Goal: Information Seeking & Learning: Learn about a topic

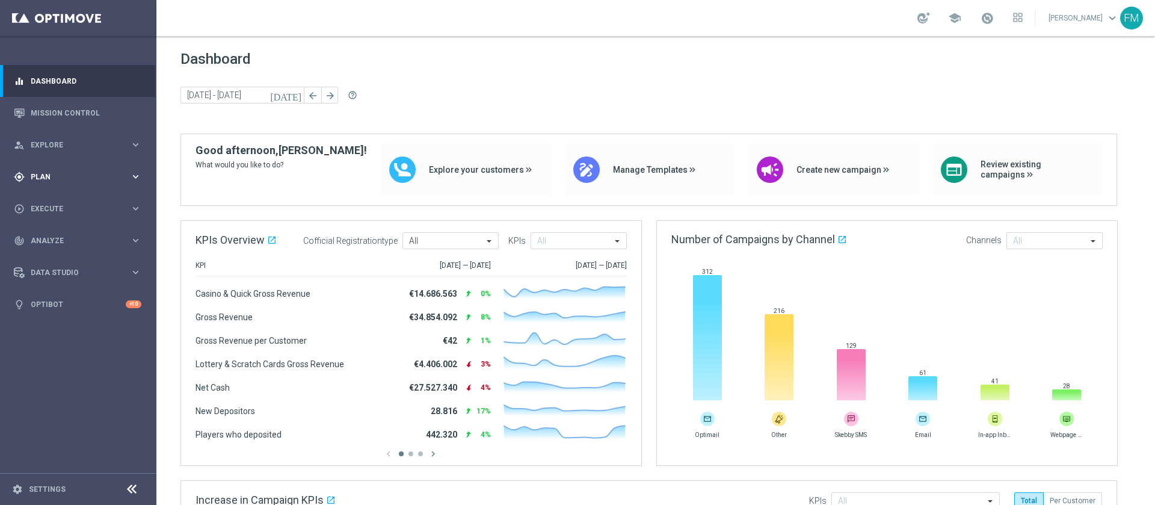
click at [29, 180] on div "gps_fixed Plan" at bounding box center [72, 176] width 116 height 11
click at [42, 199] on link "Target Groups" at bounding box center [78, 202] width 94 height 10
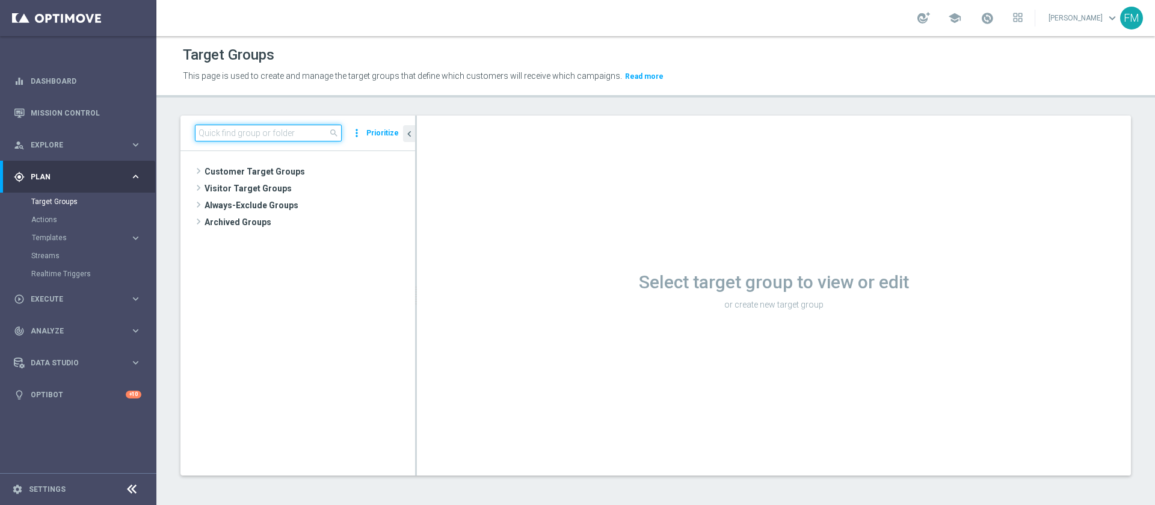
click at [262, 131] on input at bounding box center [268, 133] width 147 height 17
paste input "Reactivated Talent Activity days 1-2 DinR 1-7"
type input "Reactivated Talent Activity days 1-2 DinR 1-7"
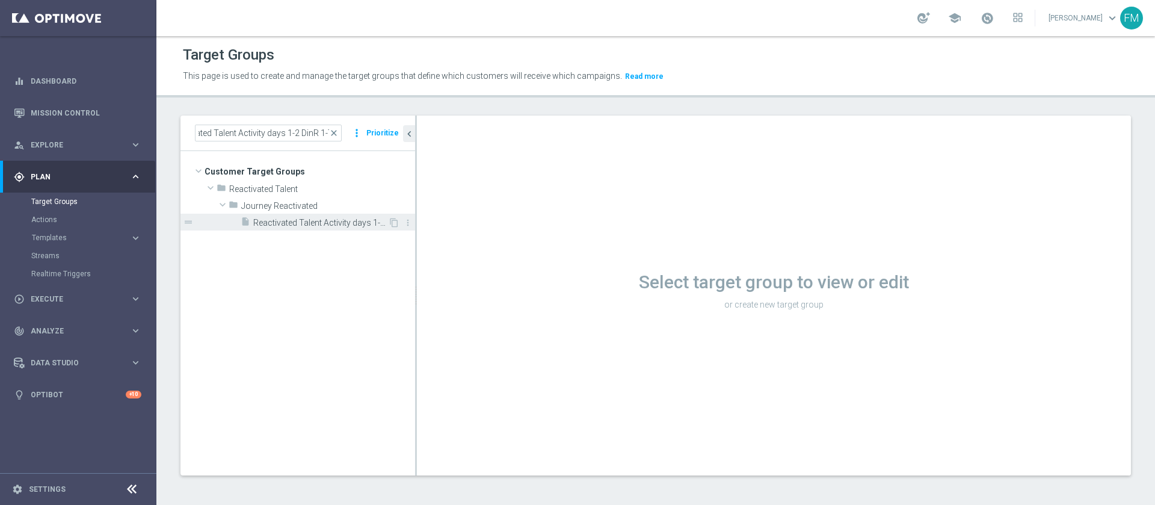
scroll to position [0, 0]
click at [338, 223] on span "Reactivated Talent Activity days 1-2 DinR 1-7" at bounding box center [320, 223] width 135 height 10
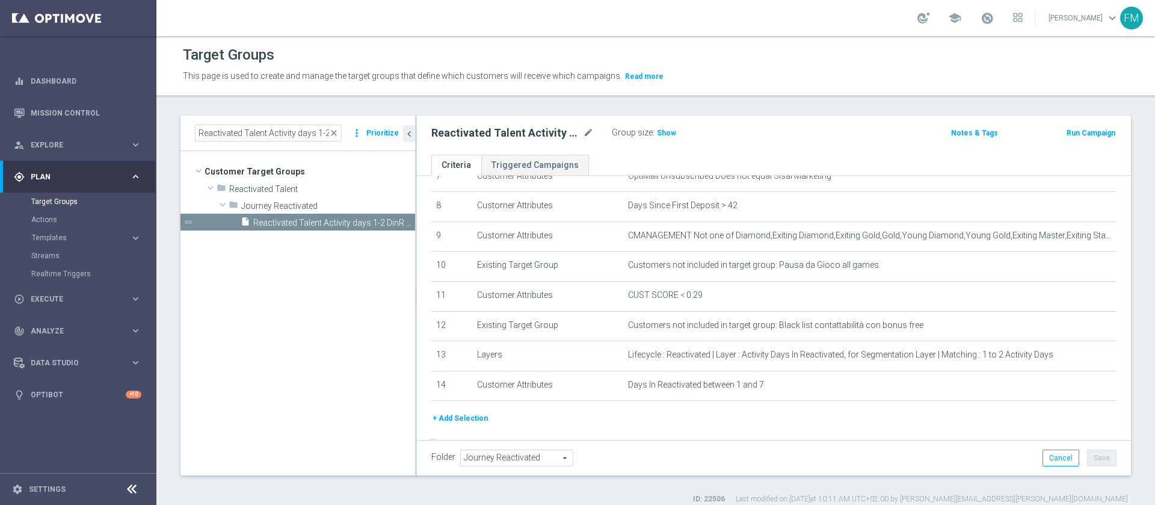
scroll to position [231, 0]
click at [88, 110] on link "Mission Control" at bounding box center [86, 113] width 111 height 32
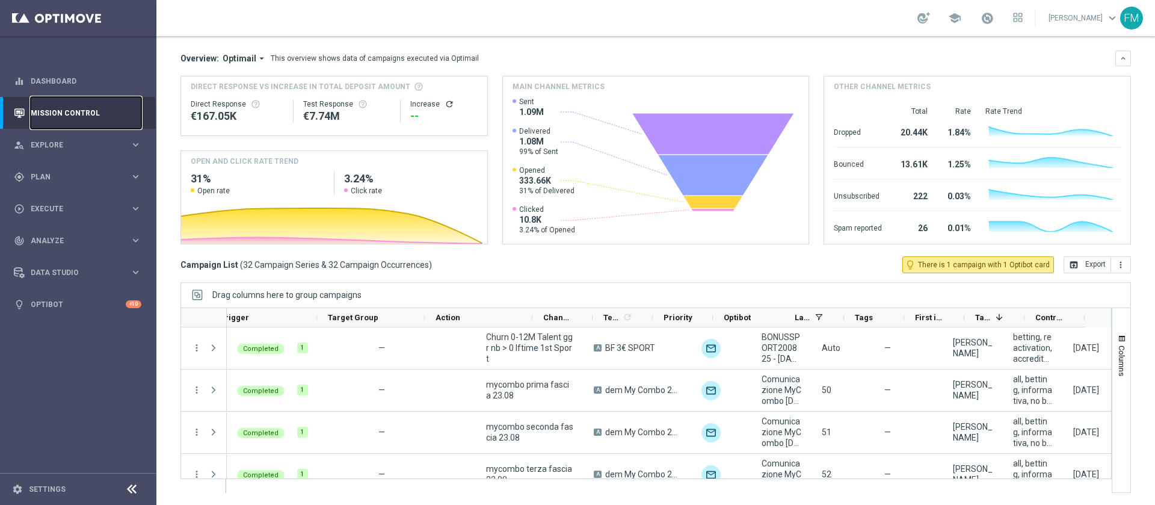
scroll to position [0, 159]
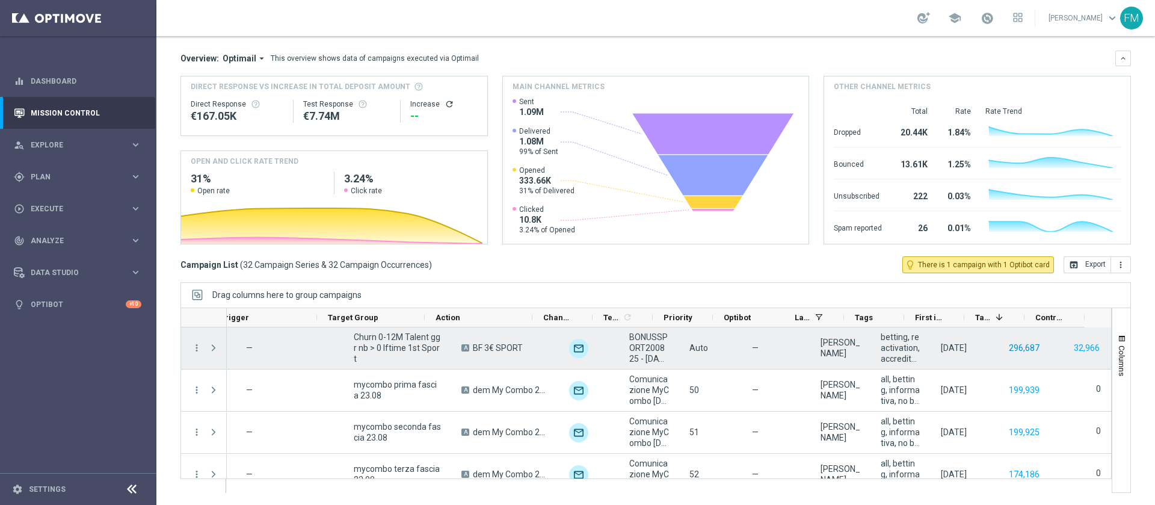
click at [1008, 347] on button "296,687" at bounding box center [1024, 348] width 33 height 15
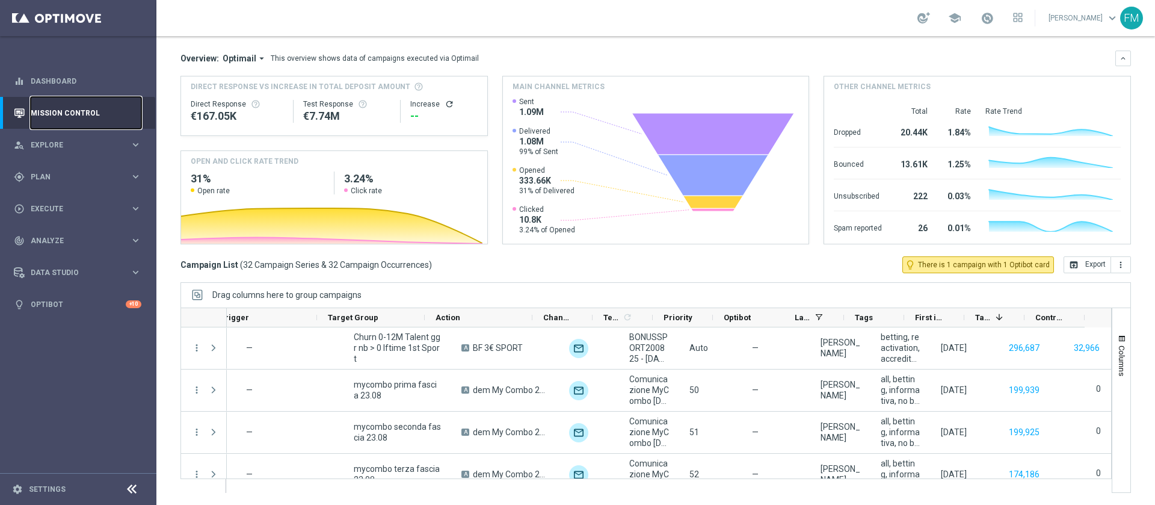
click at [59, 117] on link "Mission Control" at bounding box center [86, 113] width 111 height 32
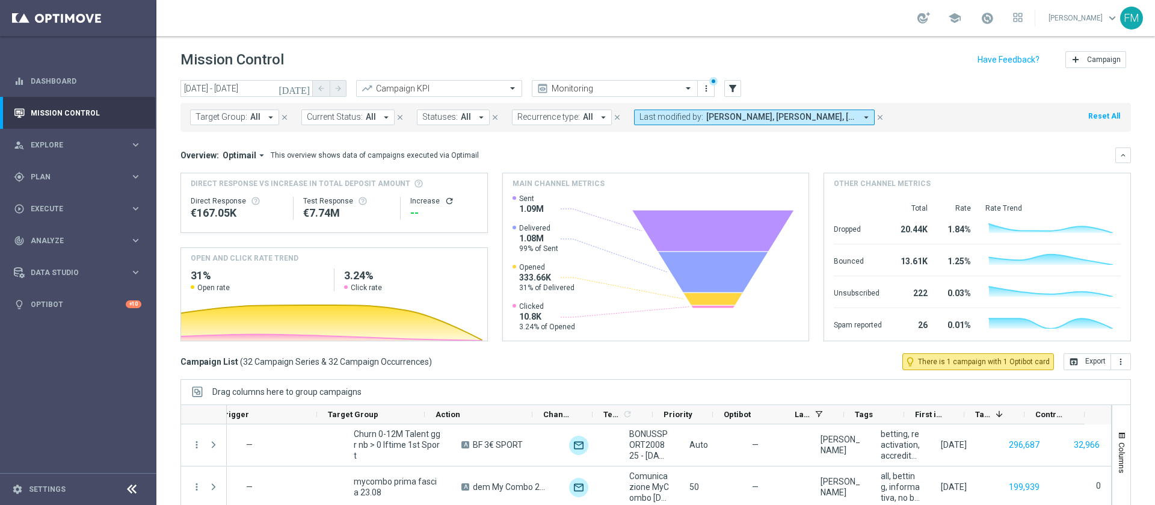
click at [306, 87] on icon "today" at bounding box center [295, 88] width 32 height 11
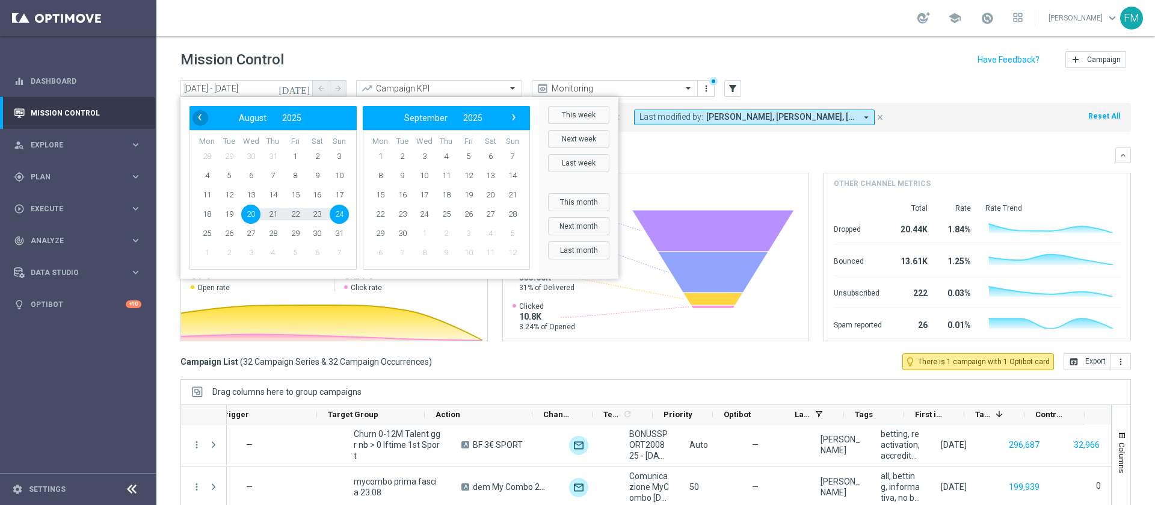
click at [202, 115] on span "‹" at bounding box center [200, 118] width 16 height 16
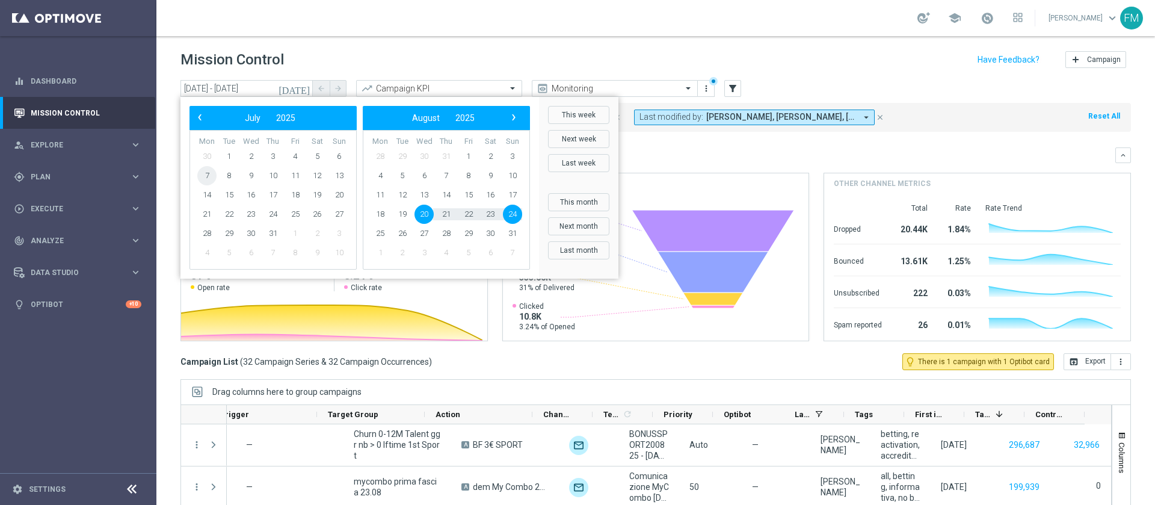
click at [208, 173] on span "7" at bounding box center [206, 175] width 19 height 19
click at [336, 175] on span "13" at bounding box center [339, 175] width 19 height 19
type input "07 Jul 2025 - 13 Jul 2025"
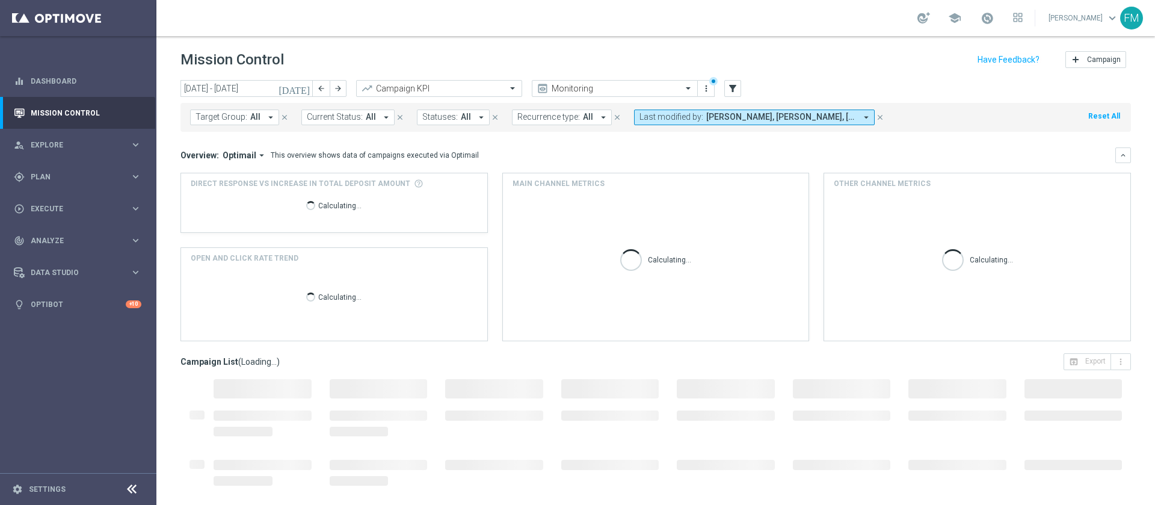
click at [754, 117] on span "Carlos Eduardo Raffosalazar, Francesca Mascarucci, Lorenzo Carlevale, Martina T…" at bounding box center [781, 117] width 150 height 10
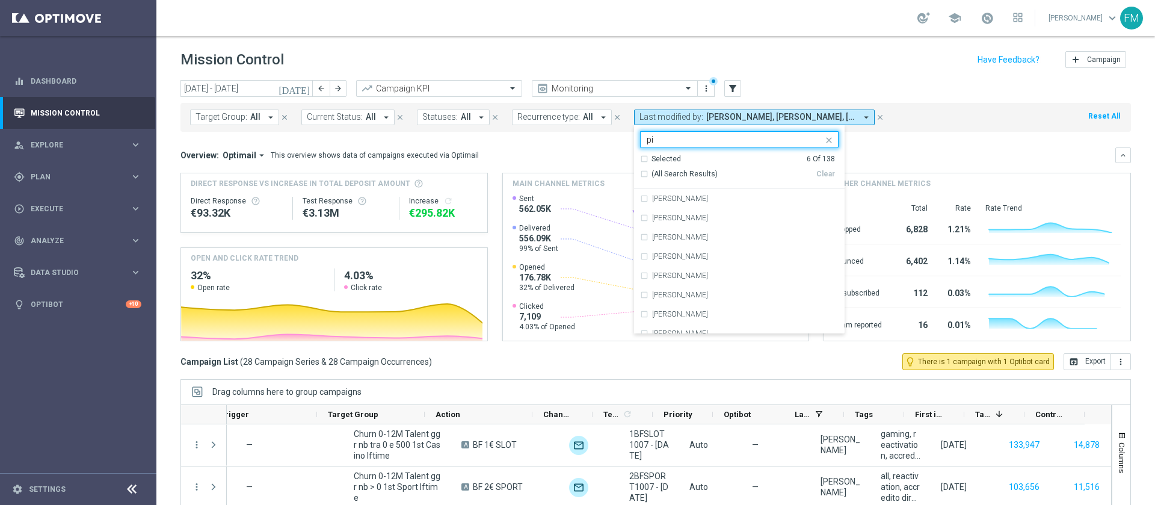
type input "p"
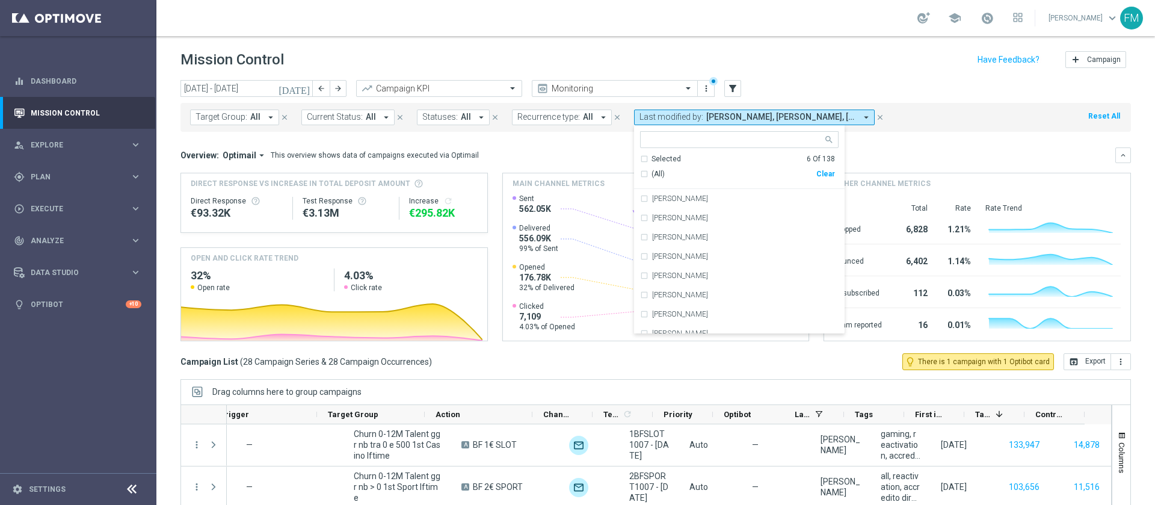
click at [1122, 250] on div "today 07 Jul 2025 - 13 Jul 2025 arrow_back arrow_forward Campaign KPI trending_…" at bounding box center [655, 287] width 999 height 414
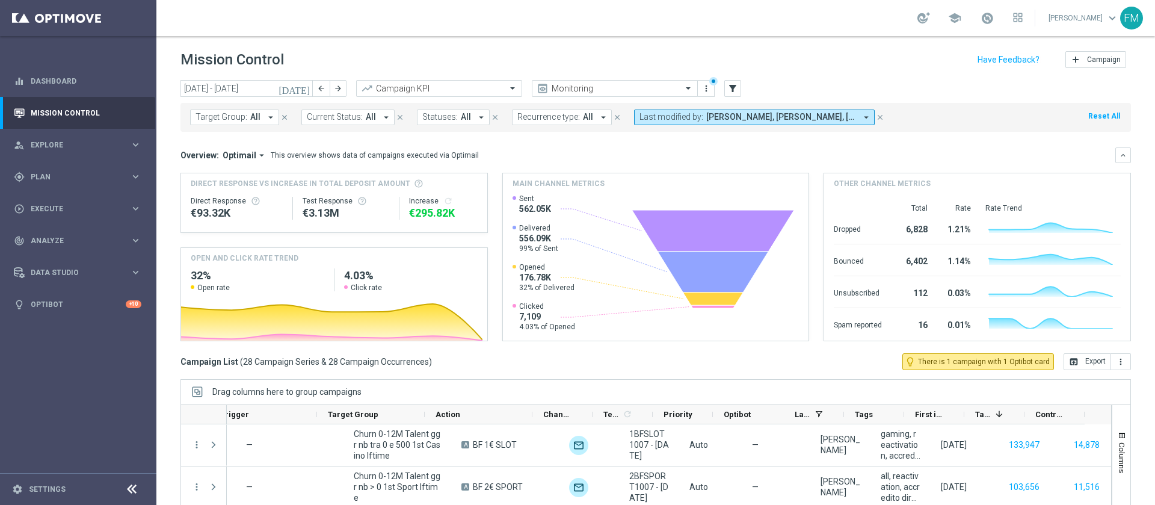
click at [876, 117] on icon "close" at bounding box center [880, 117] width 8 height 8
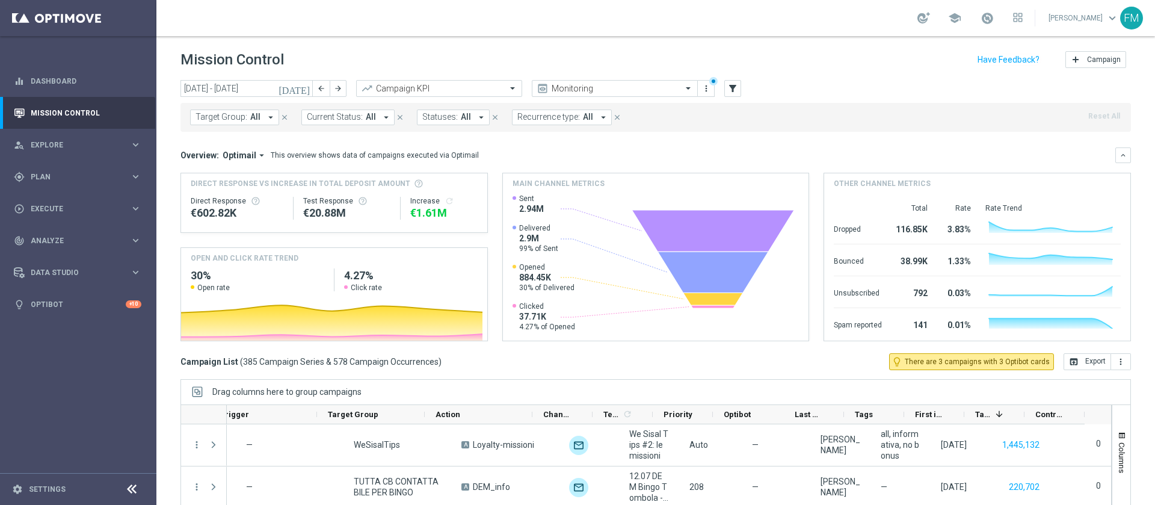
click at [233, 113] on span "Target Group:" at bounding box center [222, 117] width 52 height 10
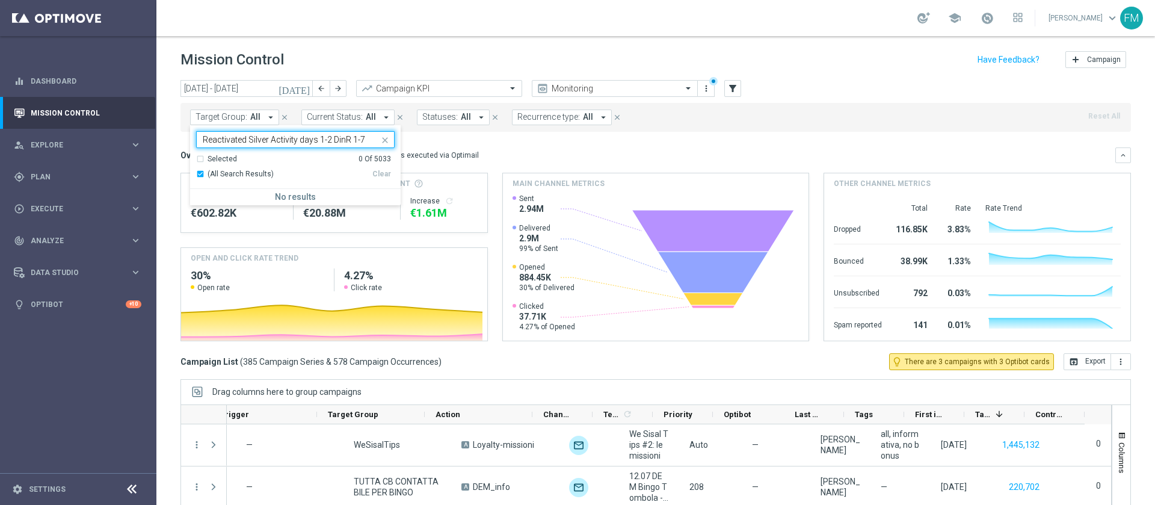
type input "Reactivated Silver Activity days 1-2 DinR 1-7"
click at [385, 138] on icon "close" at bounding box center [385, 140] width 10 height 10
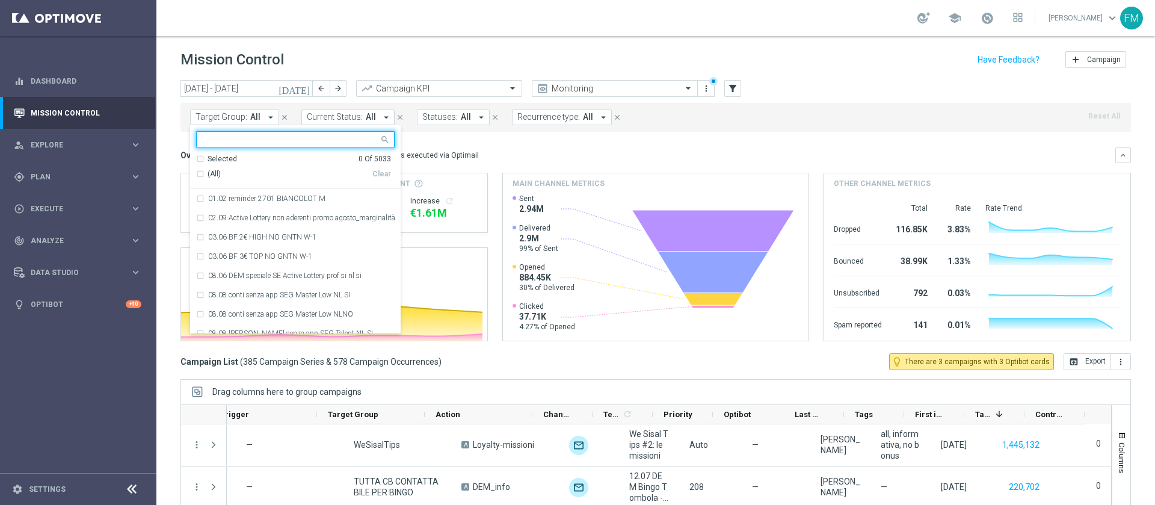
click at [288, 134] on div at bounding box center [288, 139] width 182 height 15
paste input "Reactivated Silver Activity days 1-2 DinR 1-7"
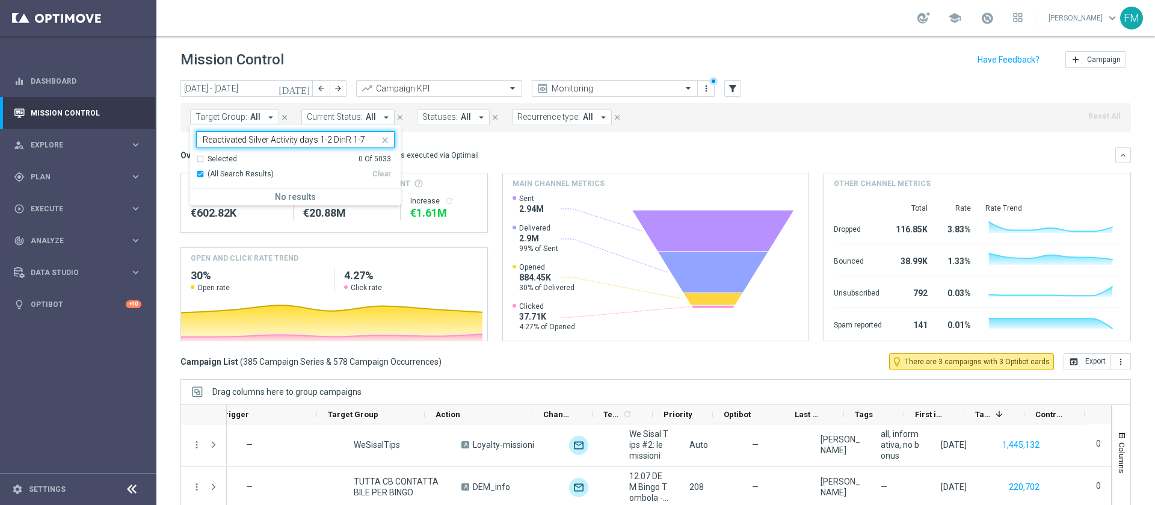
type input "Reactivated Silver Activity days 1-2 DinR 1-7"
click at [519, 148] on div "Overview: Optimail arrow_drop_down This overview shows data of campaigns execut…" at bounding box center [655, 155] width 951 height 16
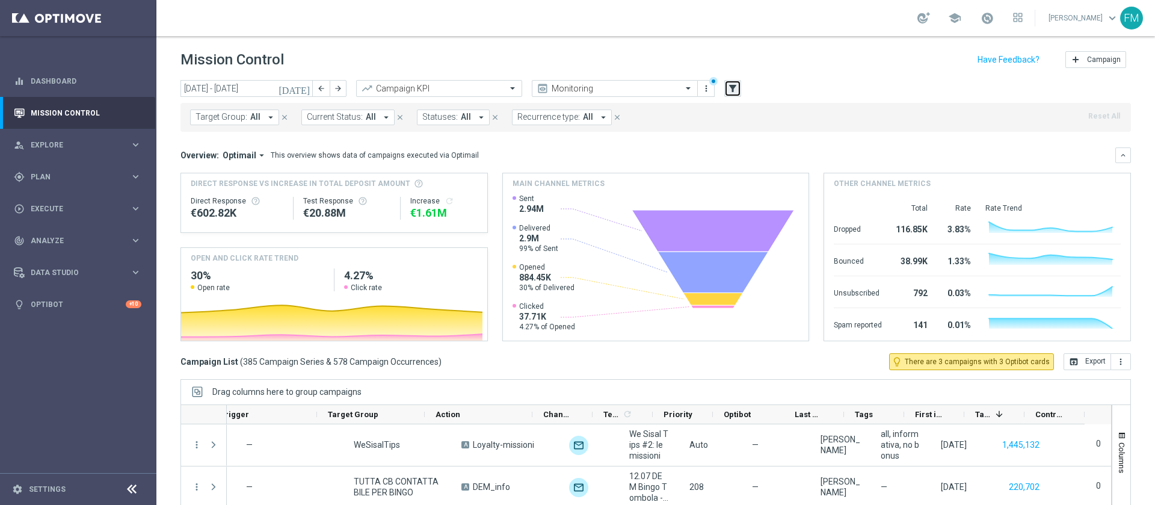
click at [730, 86] on icon "filter_alt" at bounding box center [732, 88] width 11 height 11
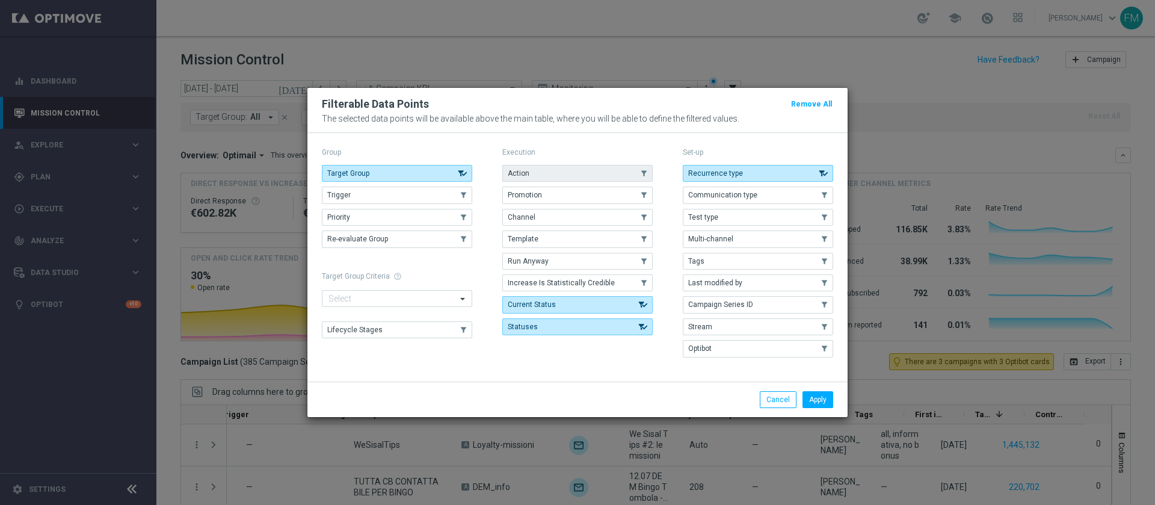
click at [550, 168] on button "Action" at bounding box center [577, 173] width 150 height 17
click at [823, 401] on button "Apply" at bounding box center [818, 399] width 31 height 17
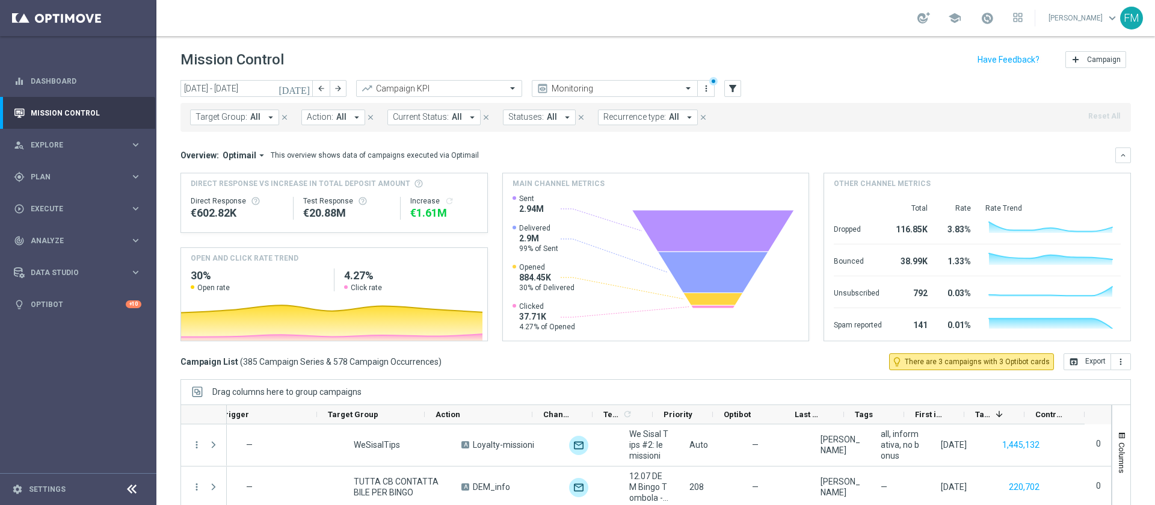
click at [341, 115] on span "All" at bounding box center [341, 117] width 10 height 10
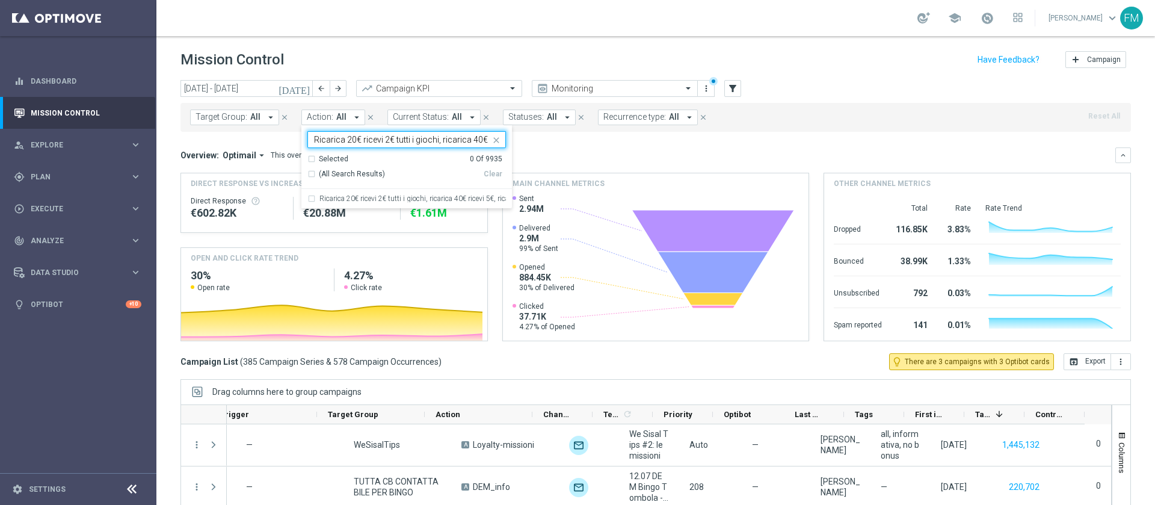
scroll to position [0, 111]
click at [414, 202] on div "Ricarica 20€ ricevi 2€ tutti i giochi, ricarica 40€ ricevi 5€, ricarica 80€ ric…" at bounding box center [406, 198] width 199 height 19
type input "Ricarica 20€ ricevi 2€ tutti i giochi, ricarica 40€ ricevi 5€, ricarica 80€ ric…"
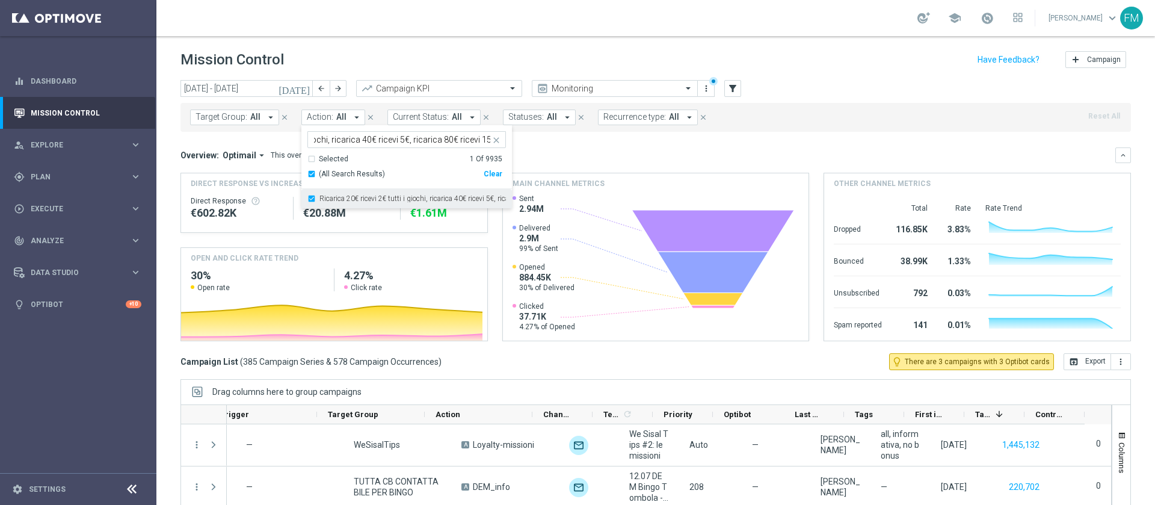
scroll to position [0, 0]
click at [851, 89] on div "today 07 Jul 2025 - 13 Jul 2025 arrow_back arrow_forward Campaign KPI trending_…" at bounding box center [655, 89] width 951 height 18
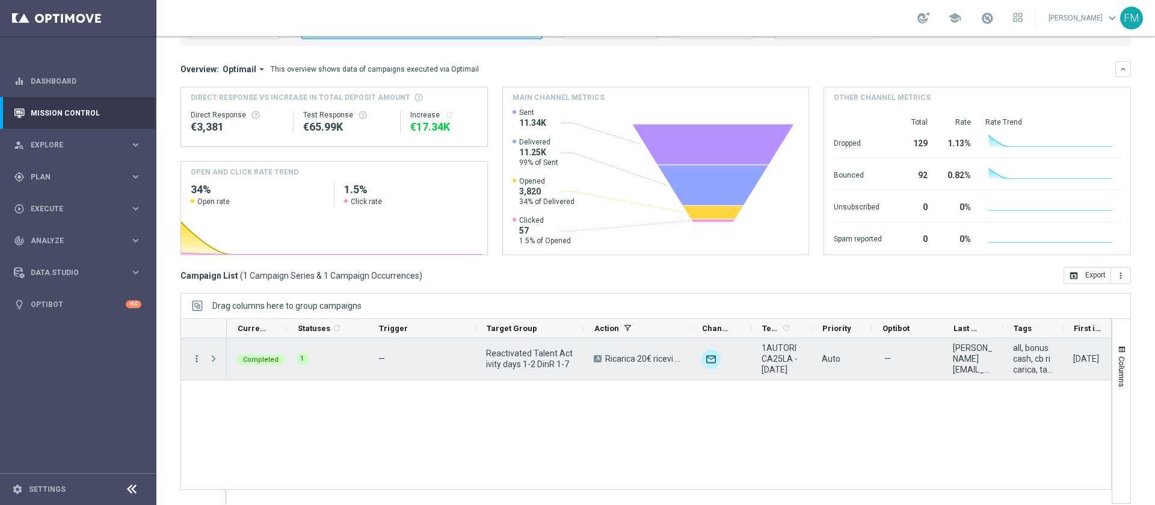
click at [197, 356] on icon "more_vert" at bounding box center [196, 358] width 11 height 11
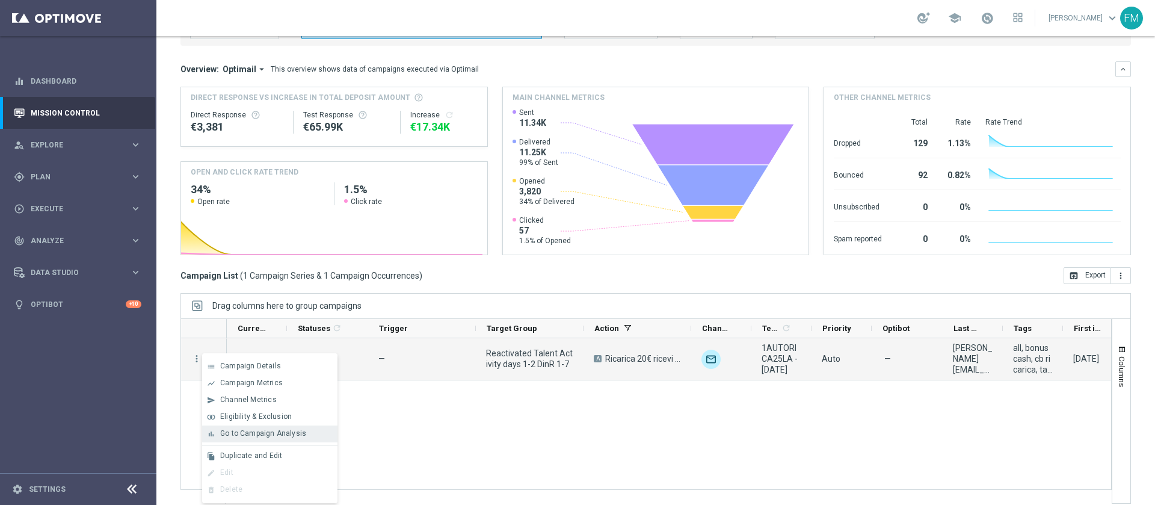
click at [280, 433] on span "Go to Campaign Analysis" at bounding box center [263, 433] width 86 height 8
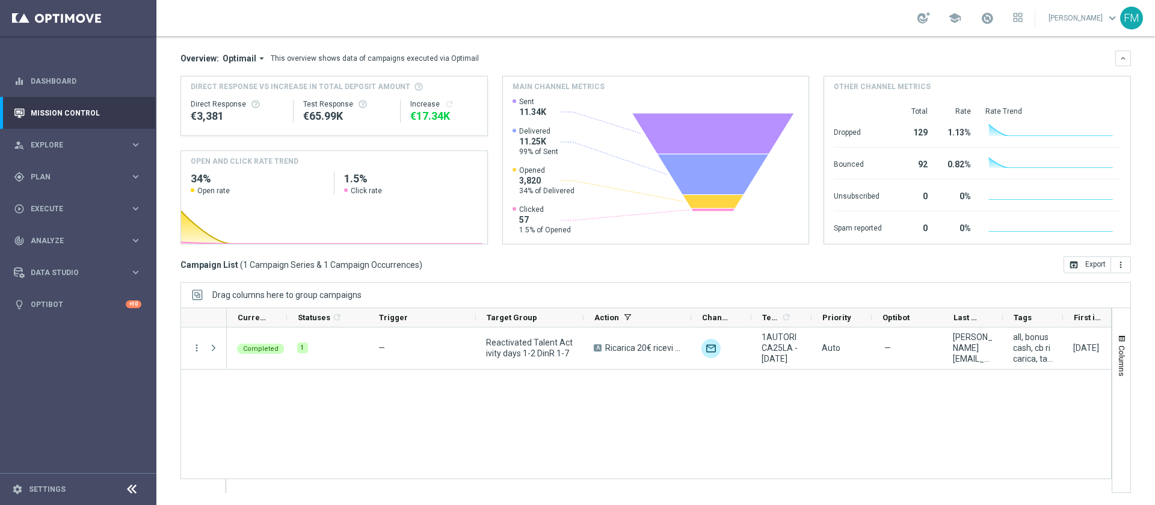
scroll to position [0, 145]
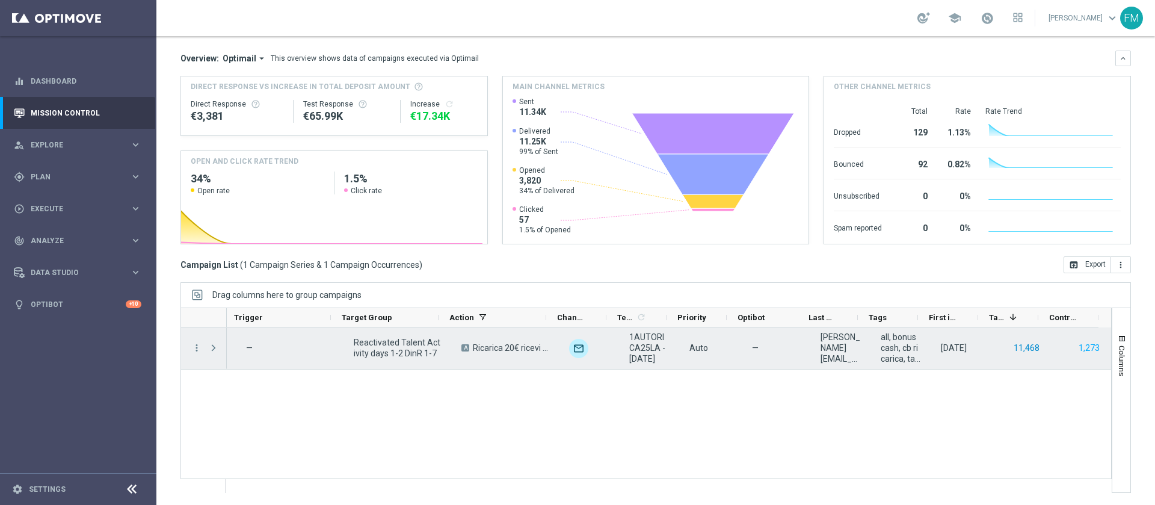
click at [1020, 349] on button "11,468" at bounding box center [1027, 348] width 28 height 15
click at [1080, 341] on button "1,273" at bounding box center [1089, 348] width 23 height 15
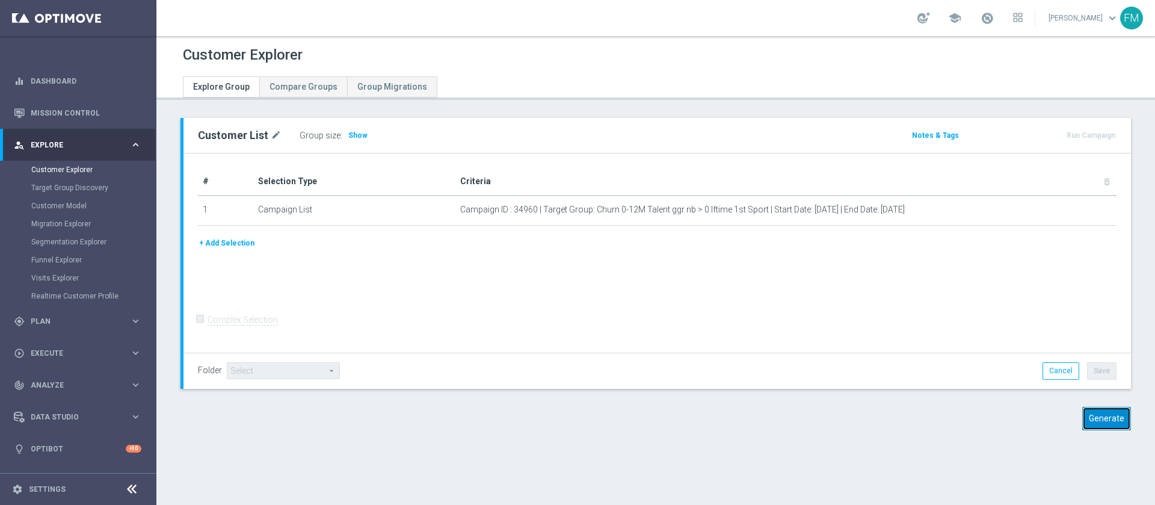
click at [1082, 407] on button "Generate" at bounding box center [1106, 418] width 49 height 23
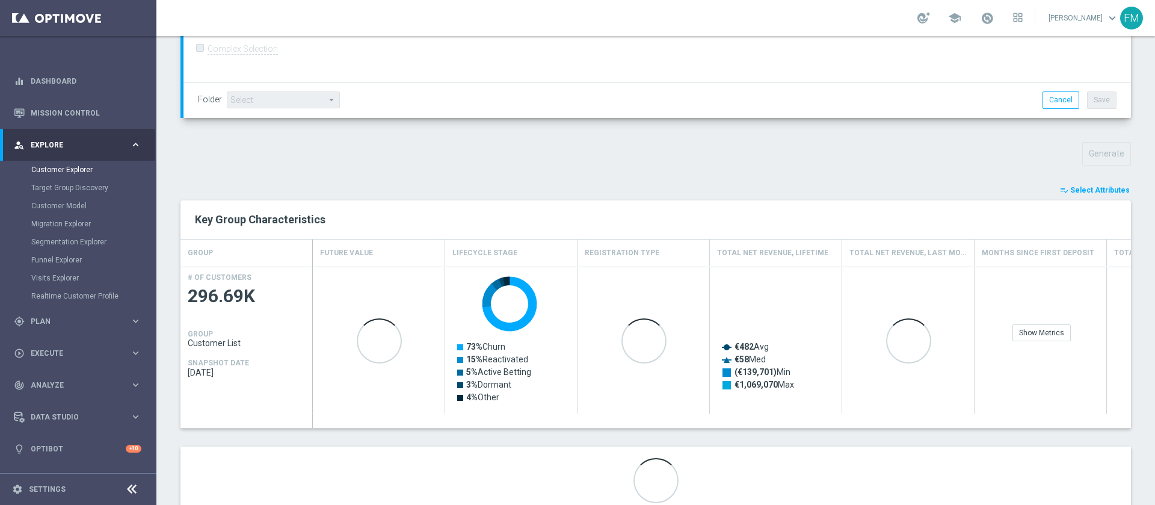
scroll to position [369, 0]
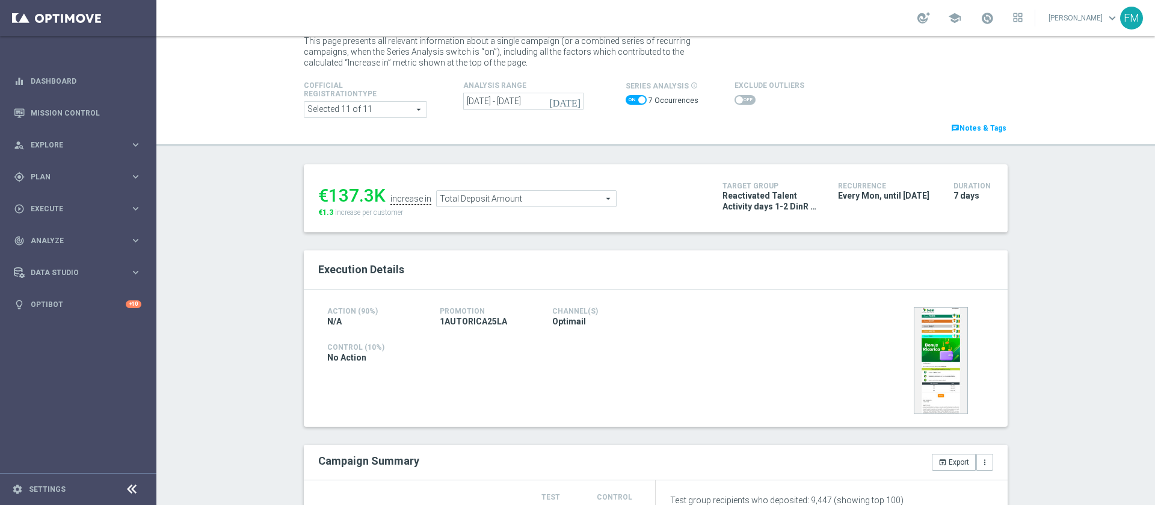
scroll to position [32, 0]
click at [626, 102] on span at bounding box center [636, 102] width 21 height 10
click at [626, 102] on input "checkbox" at bounding box center [636, 102] width 21 height 10
checkbox input "false"
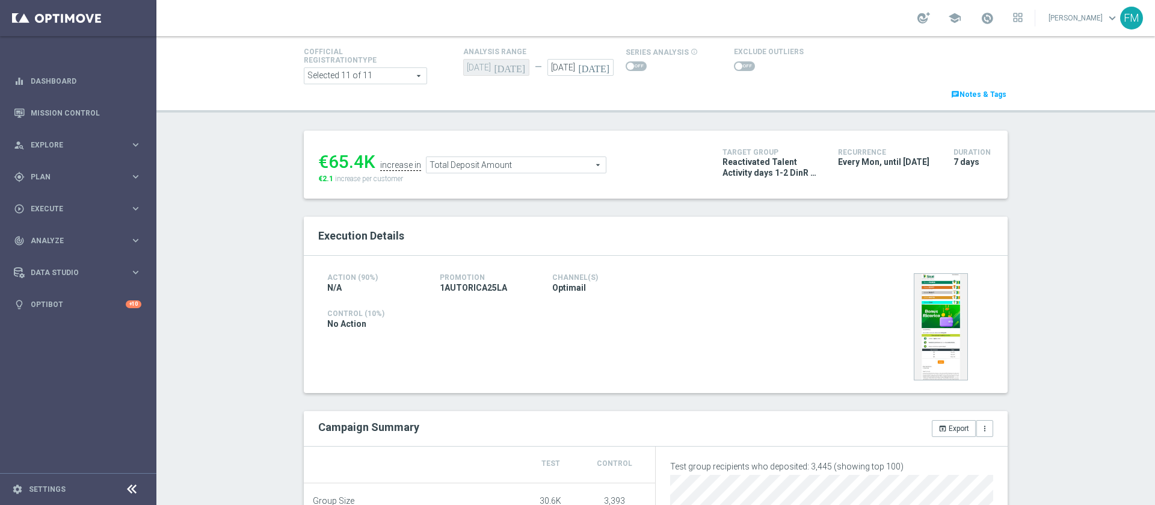
scroll to position [72, 0]
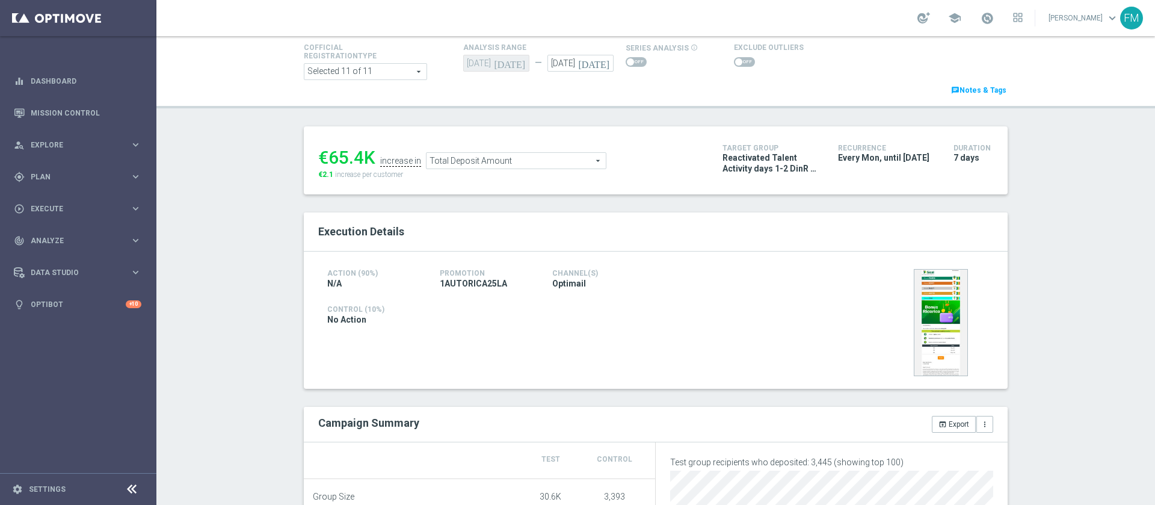
click at [599, 67] on icon "today" at bounding box center [595, 61] width 35 height 13
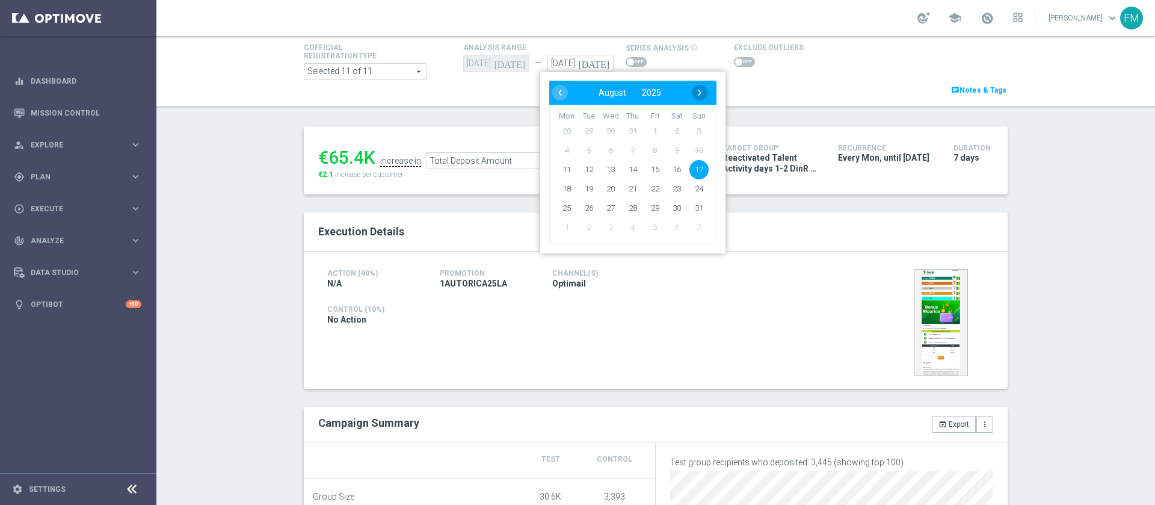
click at [700, 94] on span "›" at bounding box center [700, 93] width 16 height 16
click at [586, 168] on span "16" at bounding box center [588, 169] width 19 height 19
type input "16 Sep 2025"
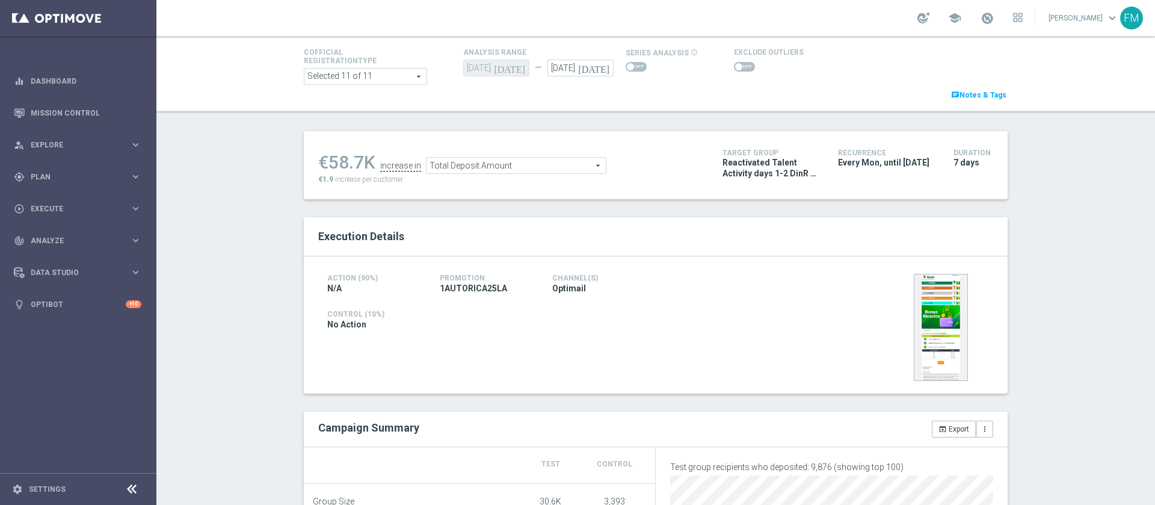
scroll to position [67, 0]
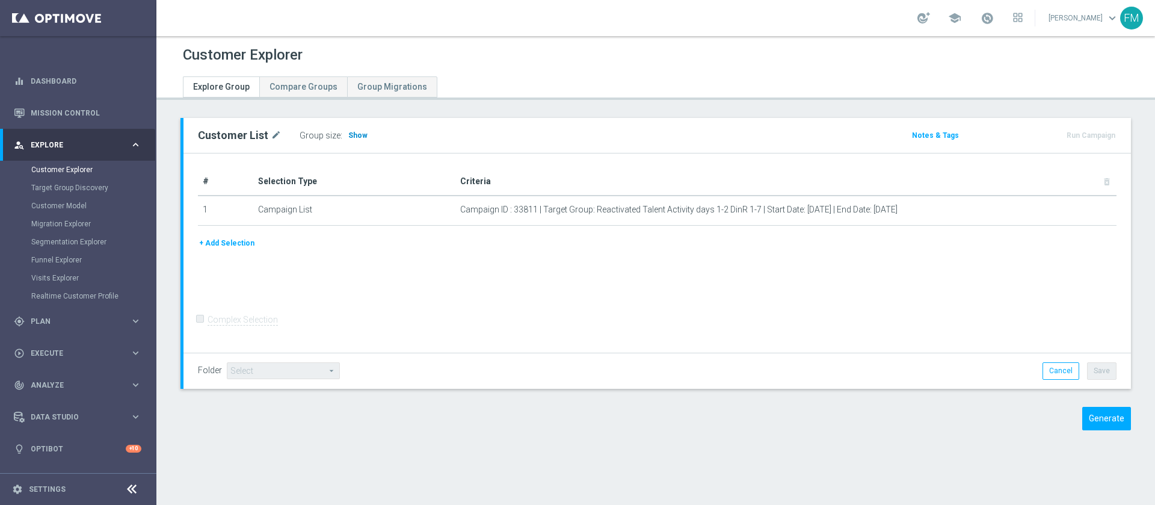
click at [352, 138] on span "Show" at bounding box center [357, 135] width 19 height 8
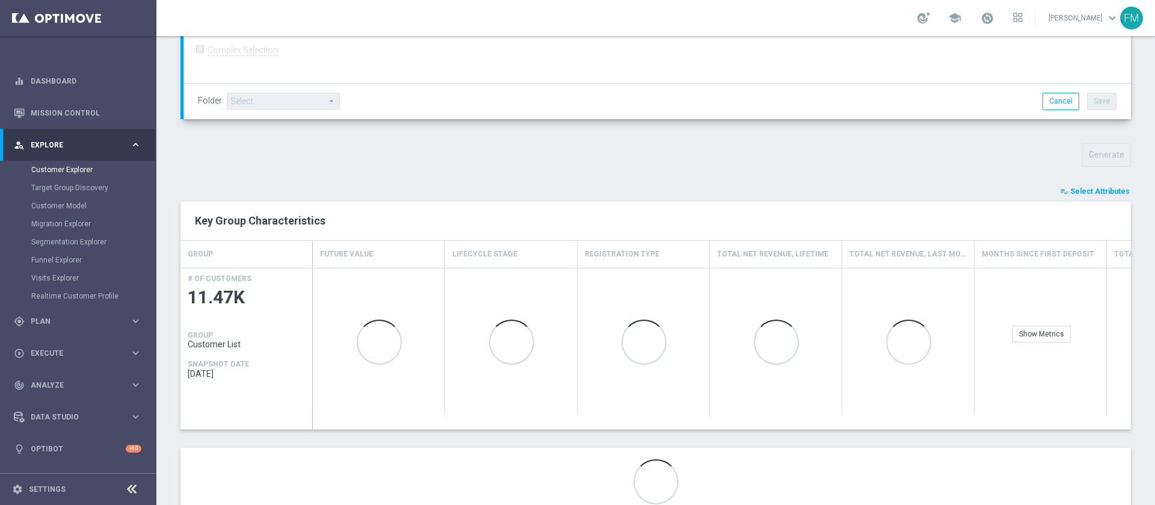
scroll to position [334, 0]
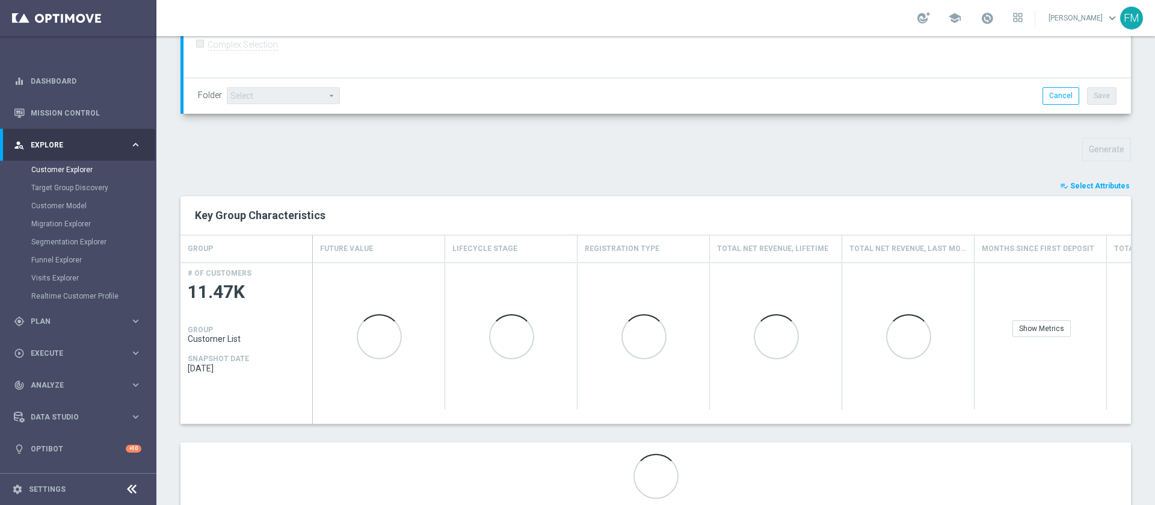
click at [1088, 182] on span "Select Attributes" at bounding box center [1100, 186] width 60 height 8
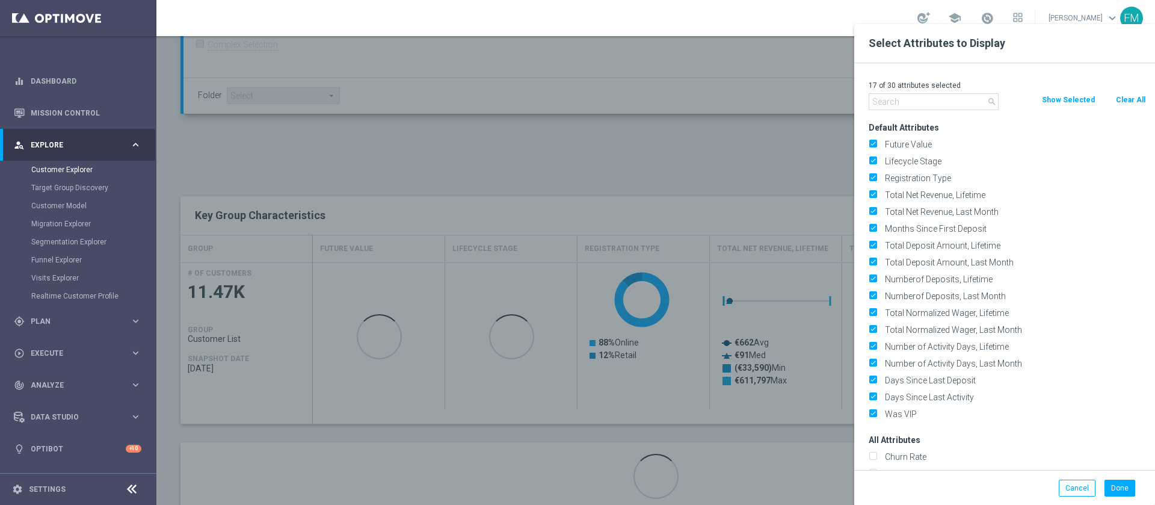
click at [1134, 100] on button "Clear All" at bounding box center [1131, 99] width 32 height 13
checkbox input "false"
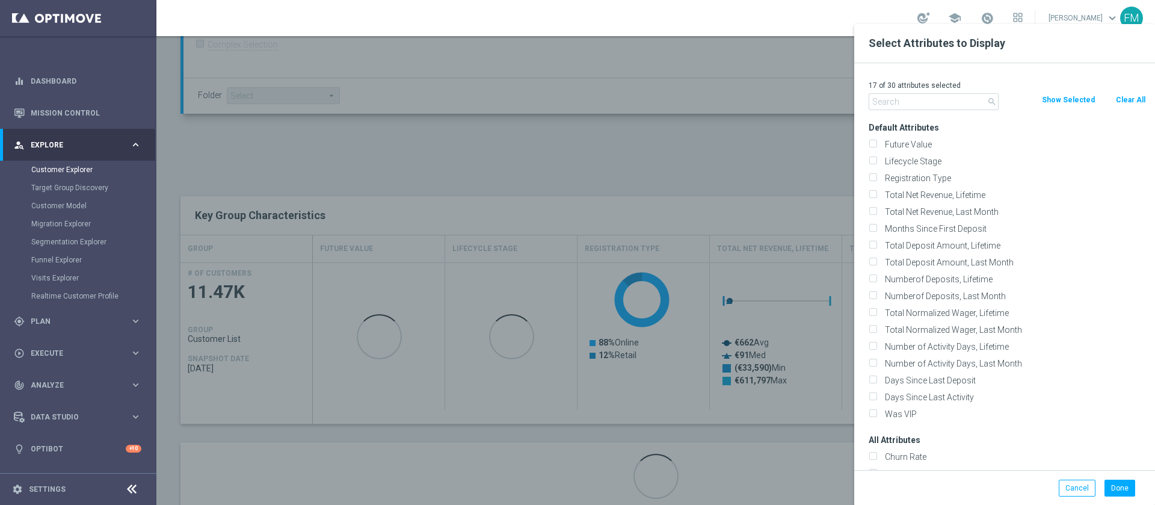
checkbox input "false"
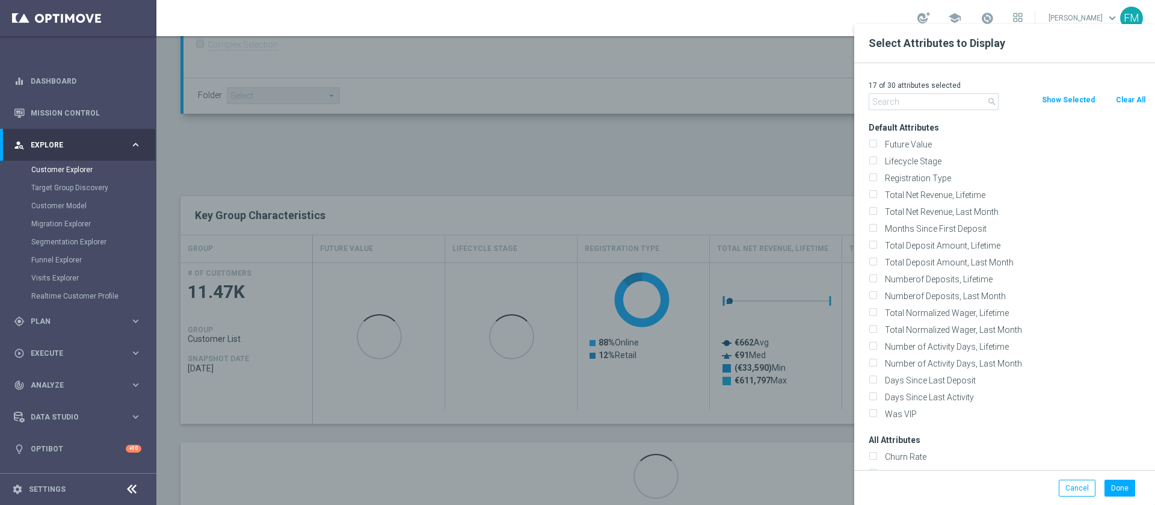
checkbox input "false"
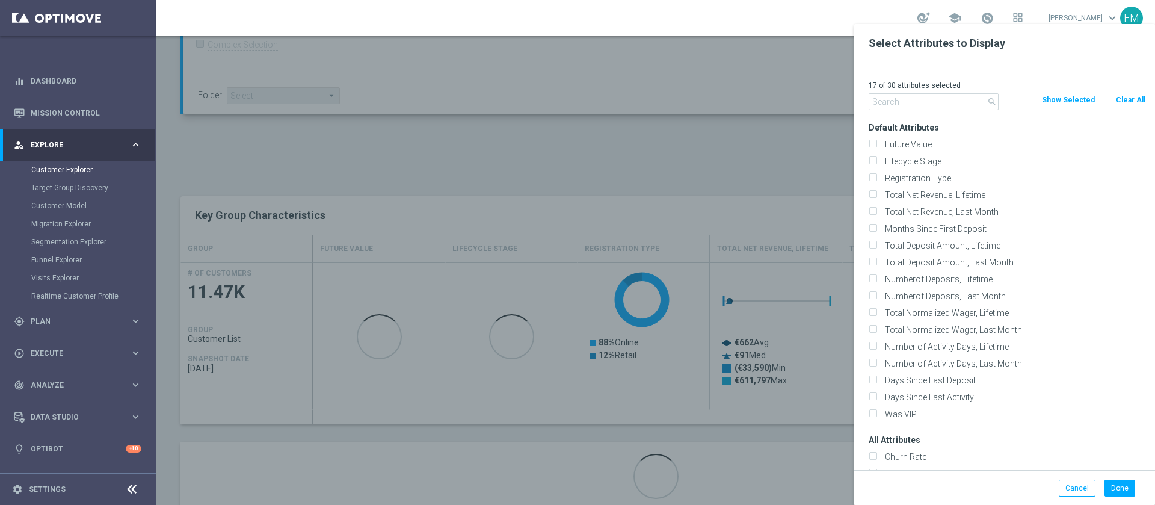
checkbox input "false"
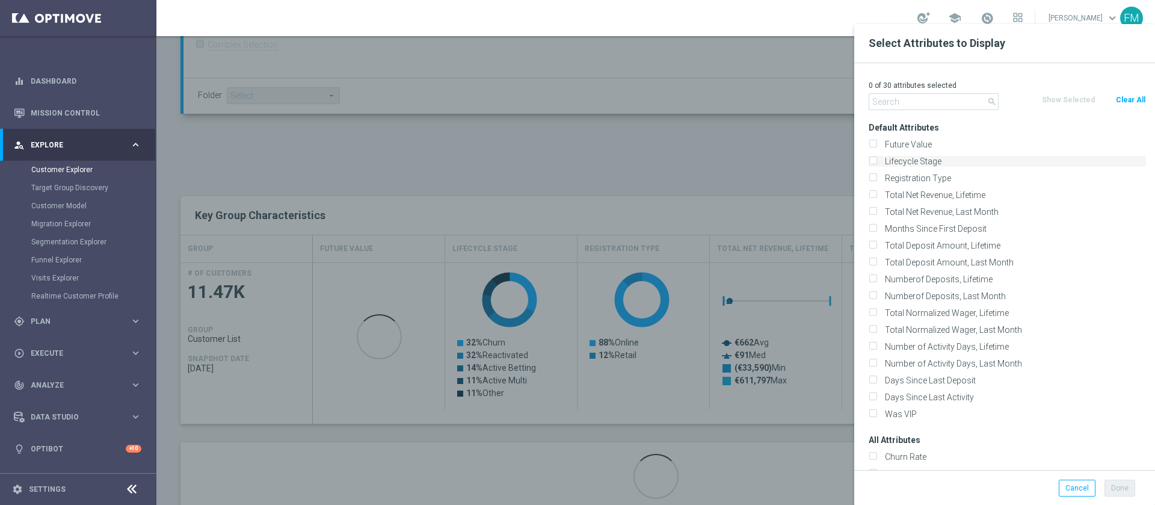
click at [871, 159] on input "Lifecycle Stage" at bounding box center [873, 163] width 8 height 8
click at [1123, 486] on button "Done" at bounding box center [1120, 488] width 31 height 17
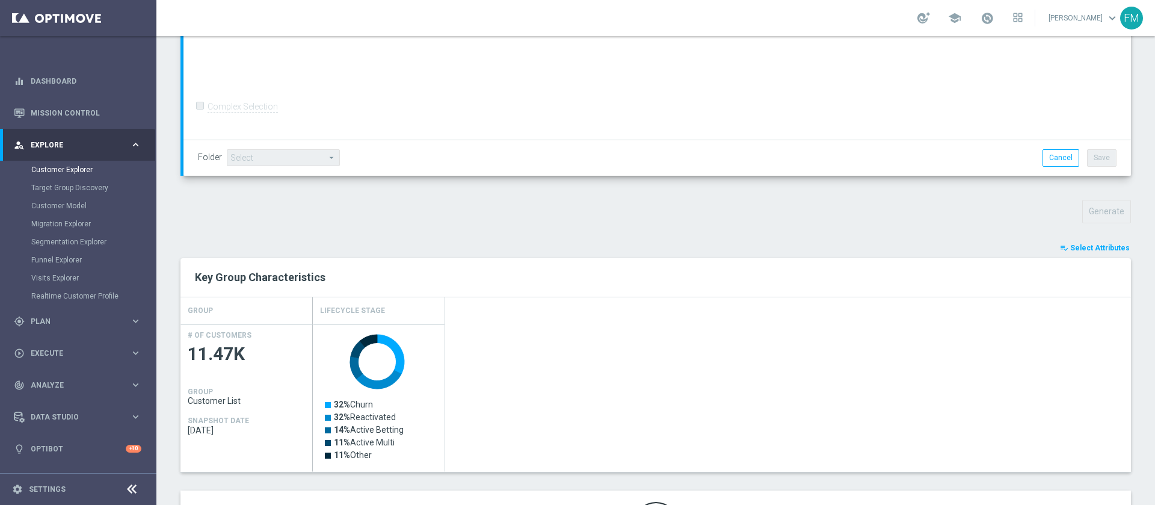
scroll to position [313, 0]
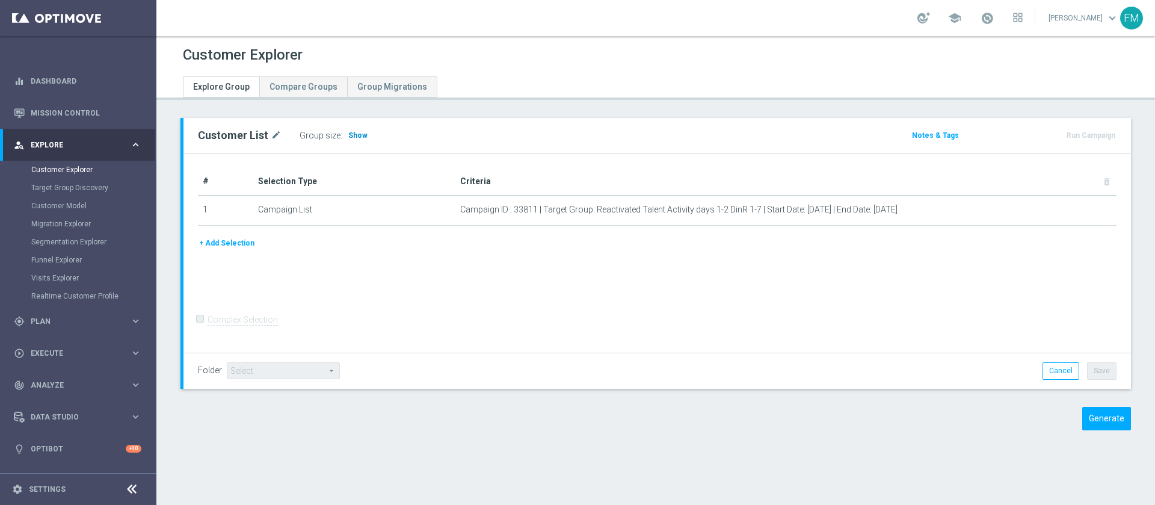
click at [351, 135] on span "Show" at bounding box center [357, 135] width 19 height 8
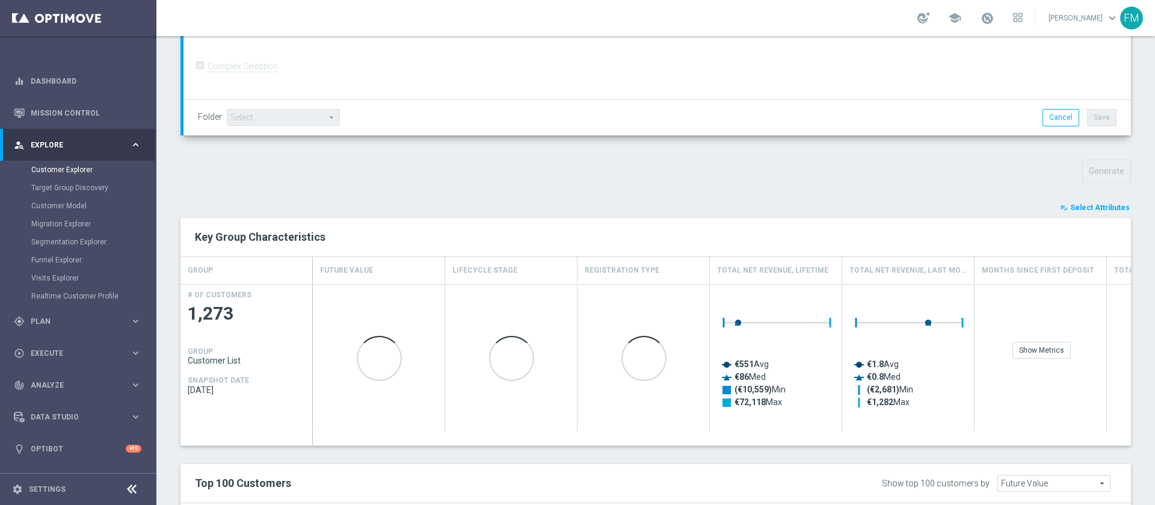
scroll to position [377, 0]
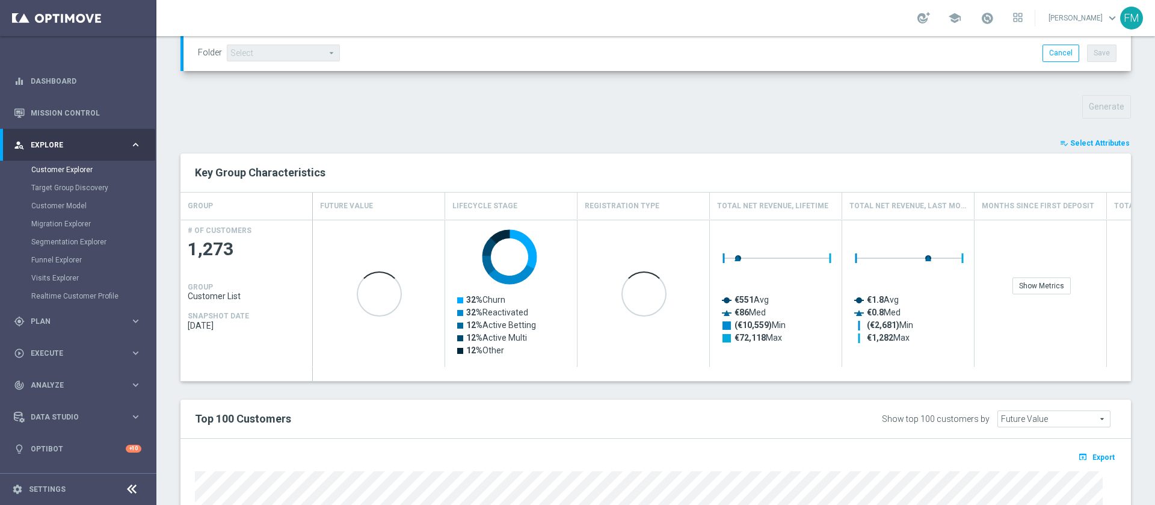
click at [1087, 142] on span "Select Attributes" at bounding box center [1100, 143] width 60 height 8
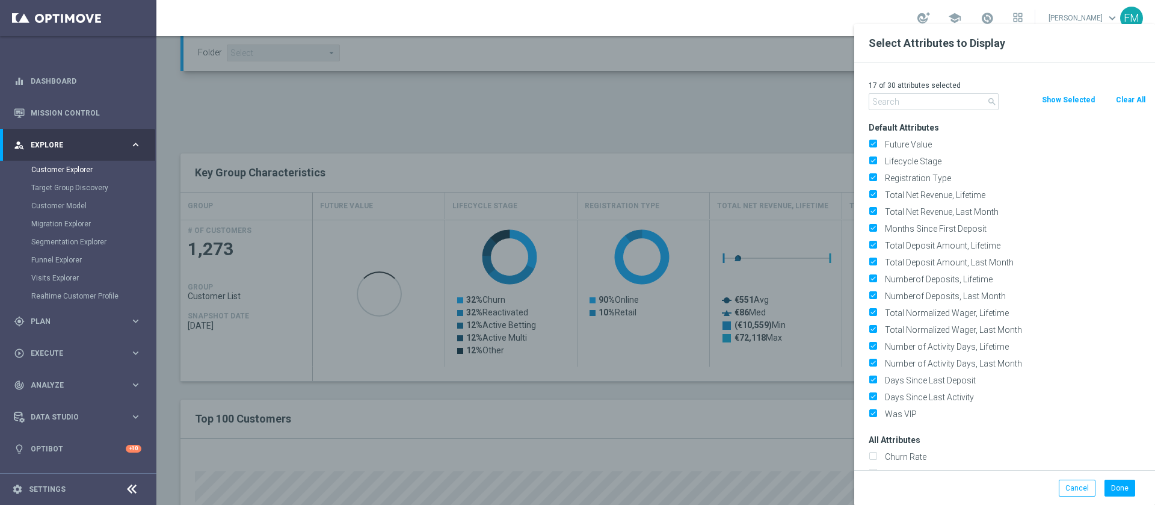
click at [1119, 98] on button "Clear All" at bounding box center [1131, 99] width 32 height 13
checkbox input "false"
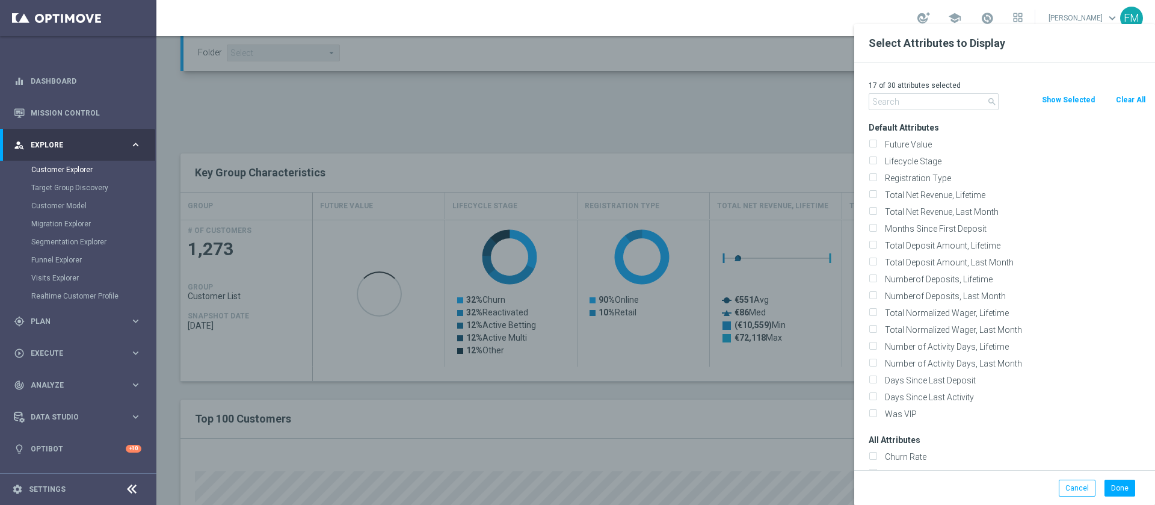
checkbox input "false"
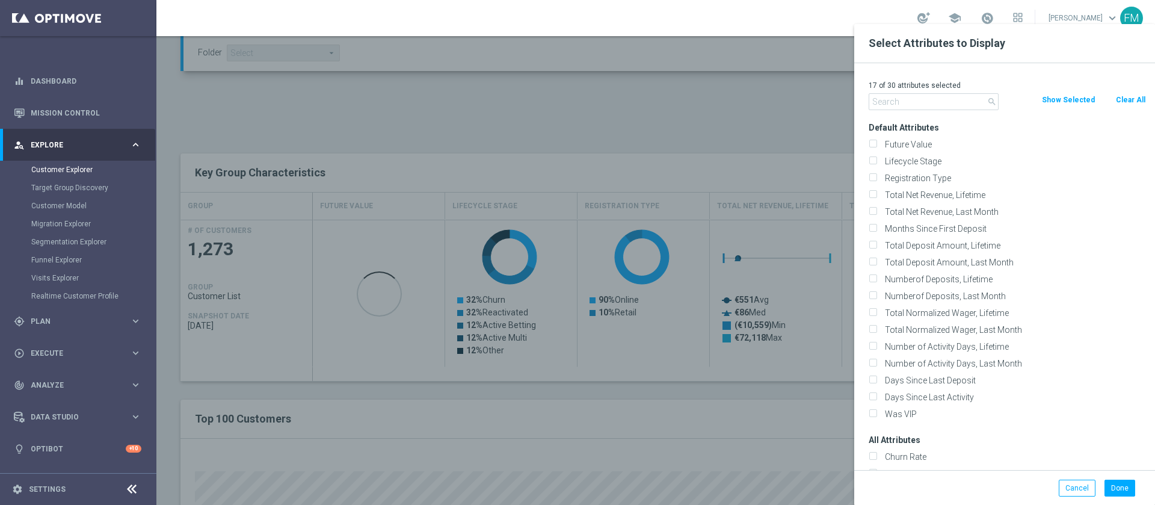
checkbox input "false"
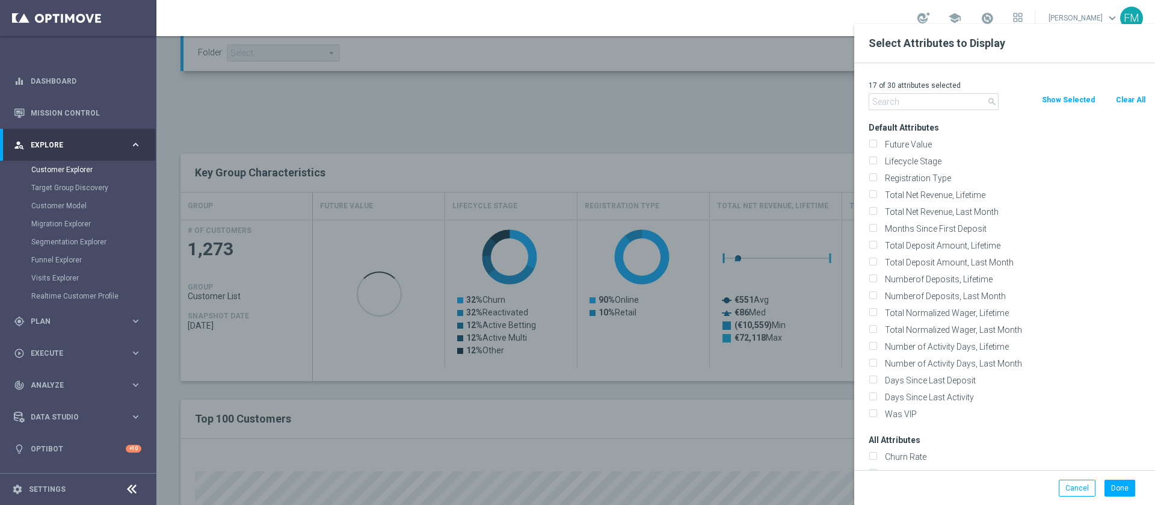
checkbox input "false"
click at [872, 159] on input "Lifecycle Stage" at bounding box center [873, 163] width 8 height 8
checkbox input "true"
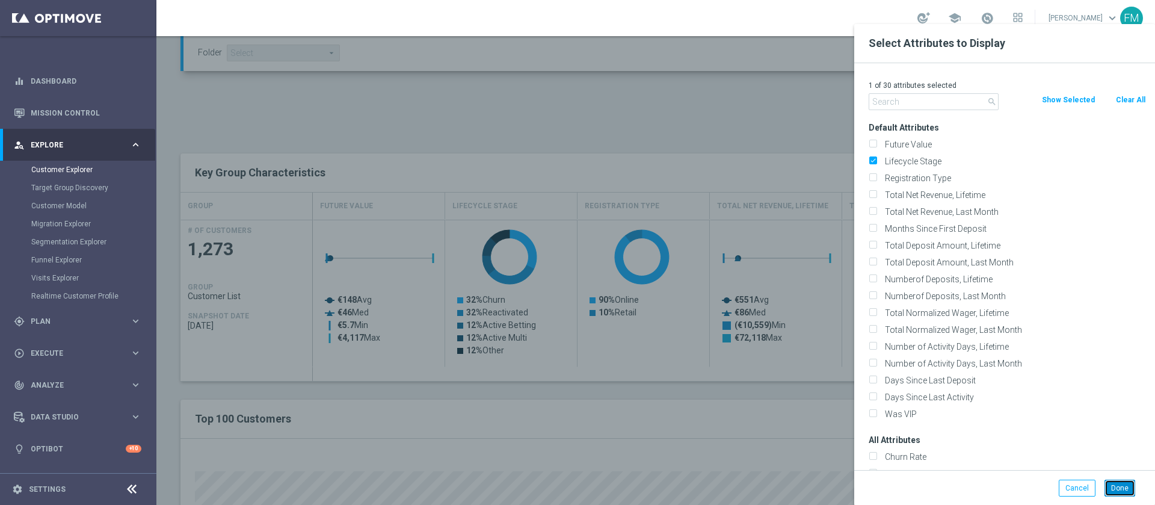
click at [1118, 486] on button "Done" at bounding box center [1120, 488] width 31 height 17
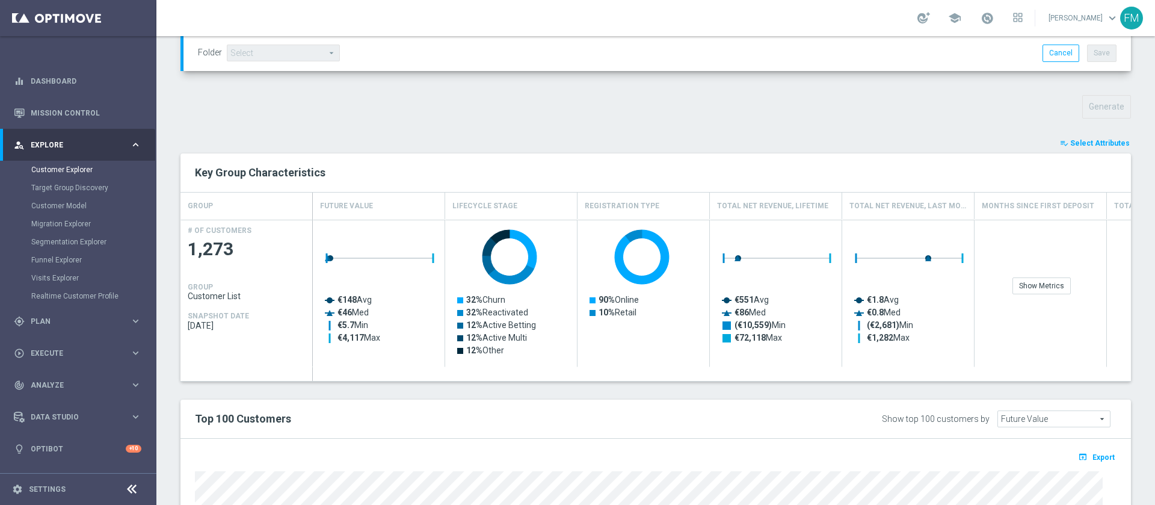
type input "Search"
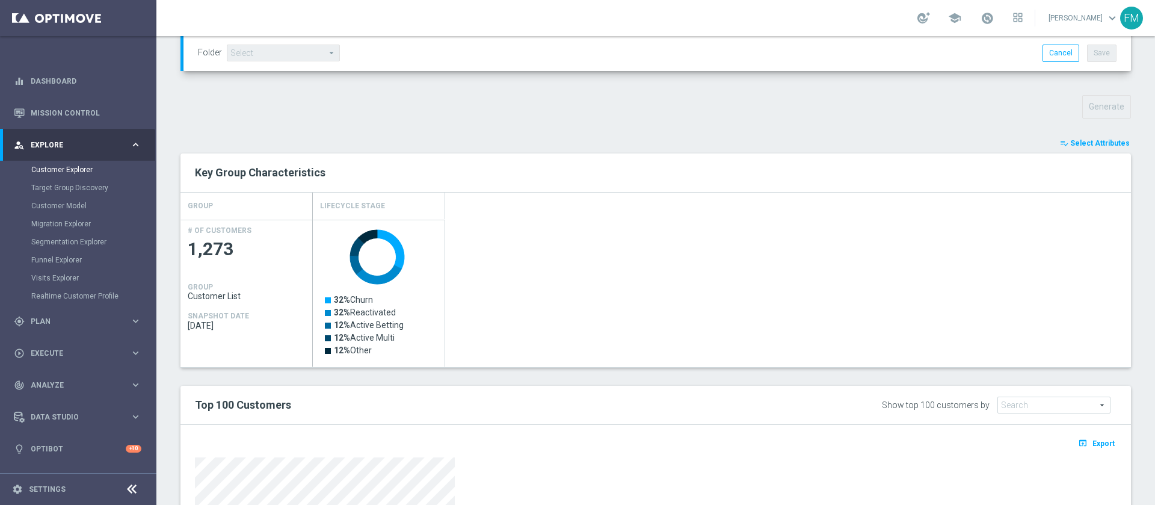
scroll to position [620, 0]
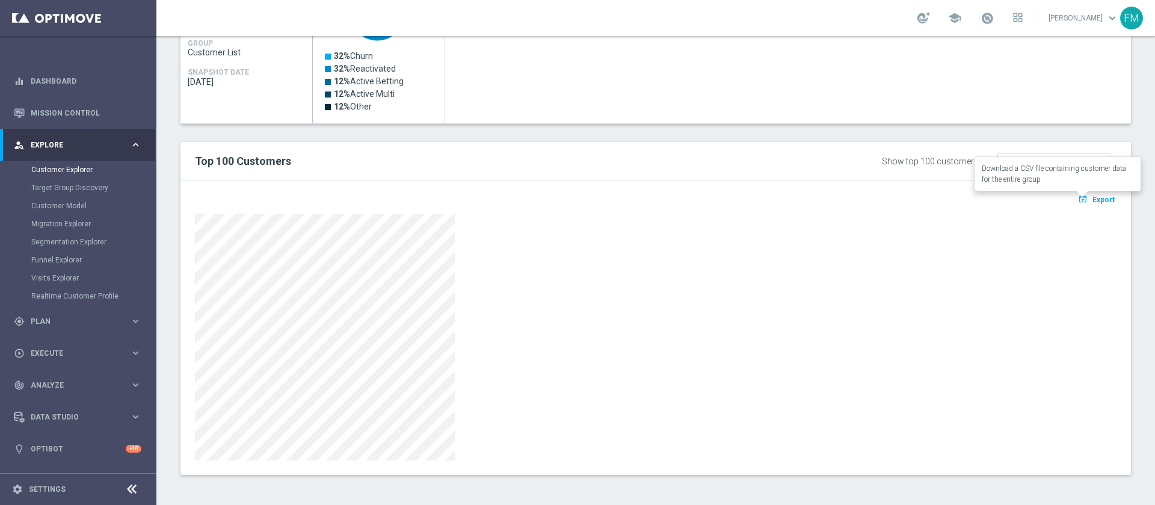
click at [1093, 196] on span "Export" at bounding box center [1104, 200] width 22 height 8
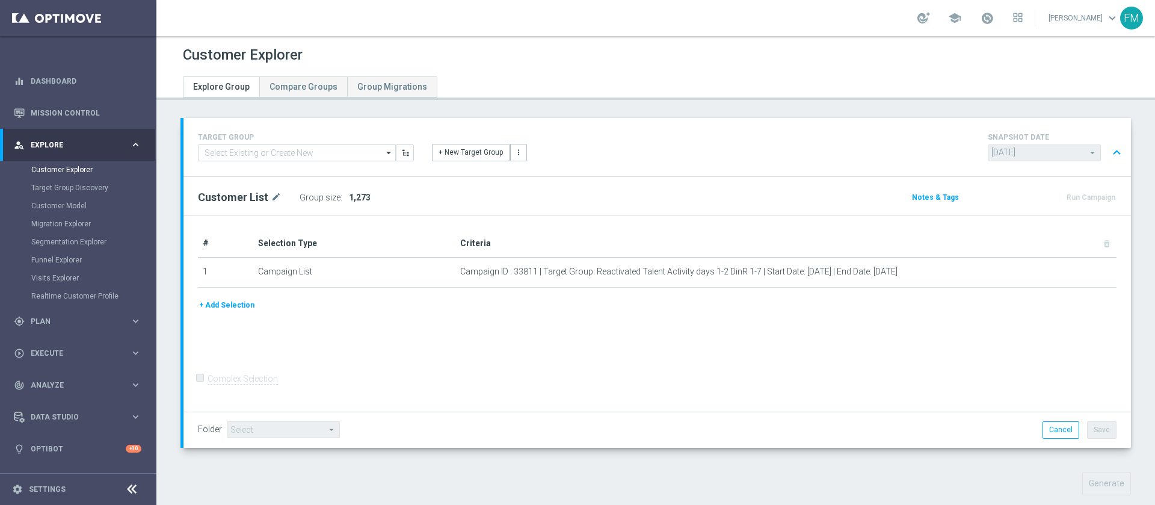
scroll to position [124, 0]
